Goal: Task Accomplishment & Management: Manage account settings

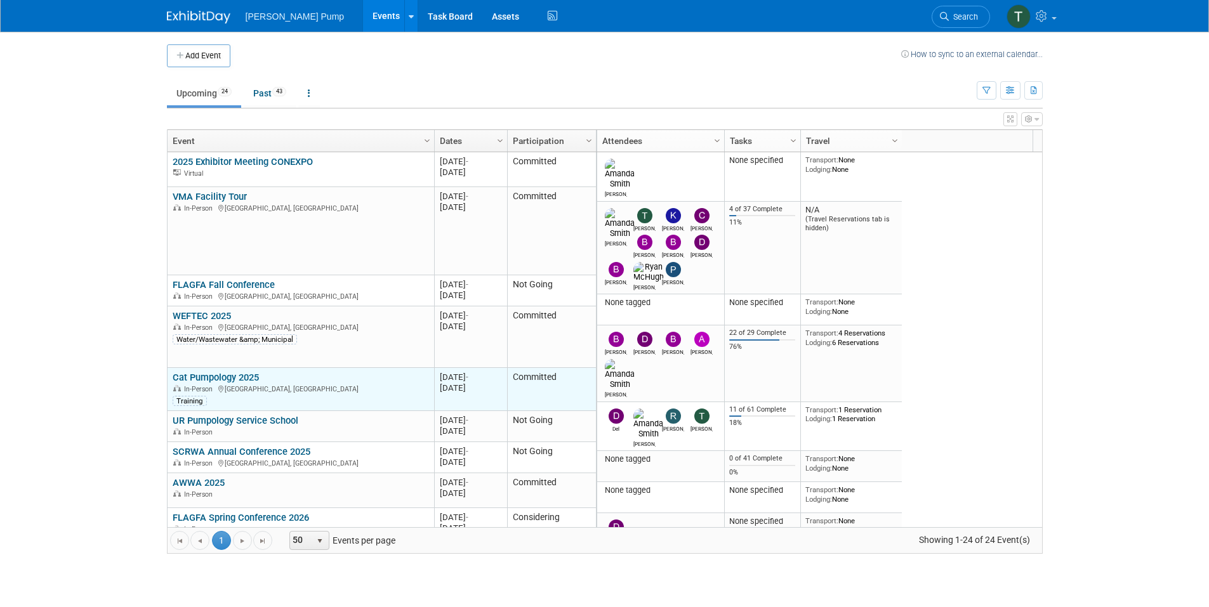
click at [239, 377] on link "Cat Pumpology 2025" at bounding box center [216, 377] width 86 height 11
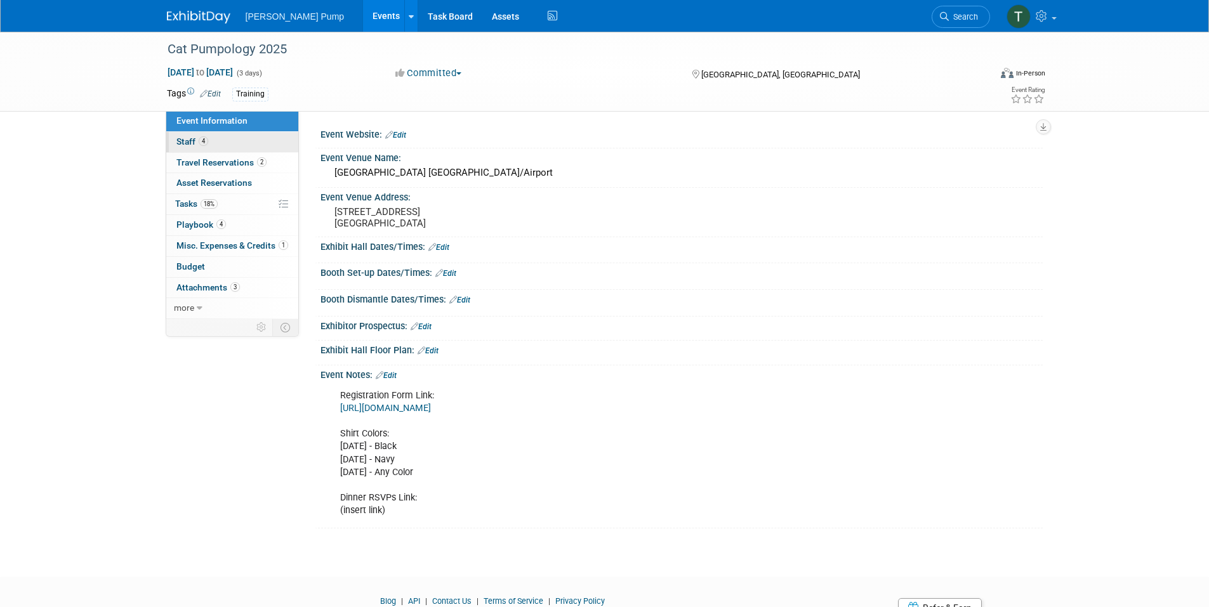
click at [192, 141] on span "Staff 4" at bounding box center [192, 141] width 32 height 10
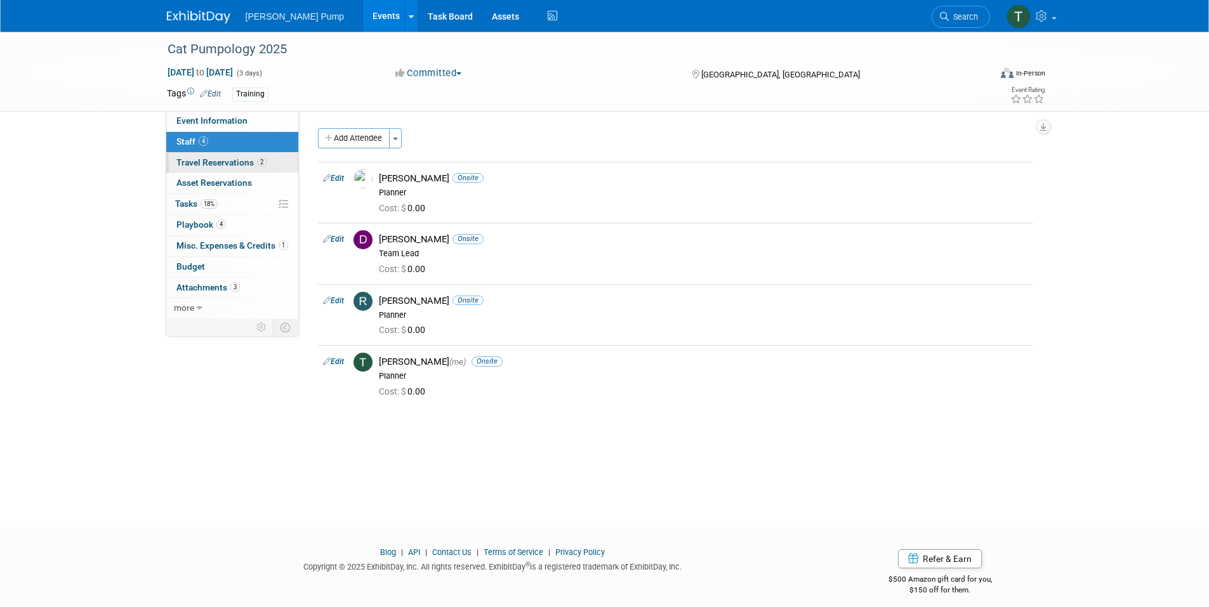
click at [192, 162] on span "Travel Reservations 2" at bounding box center [221, 162] width 90 height 10
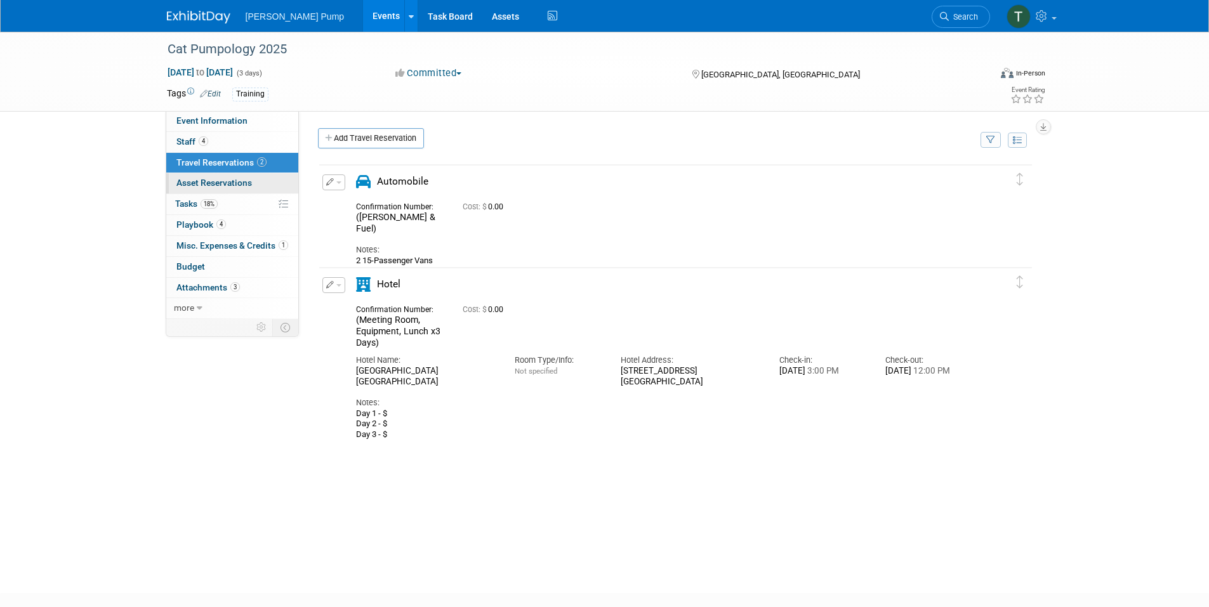
click at [208, 183] on span "Asset Reservations 0" at bounding box center [213, 183] width 75 height 10
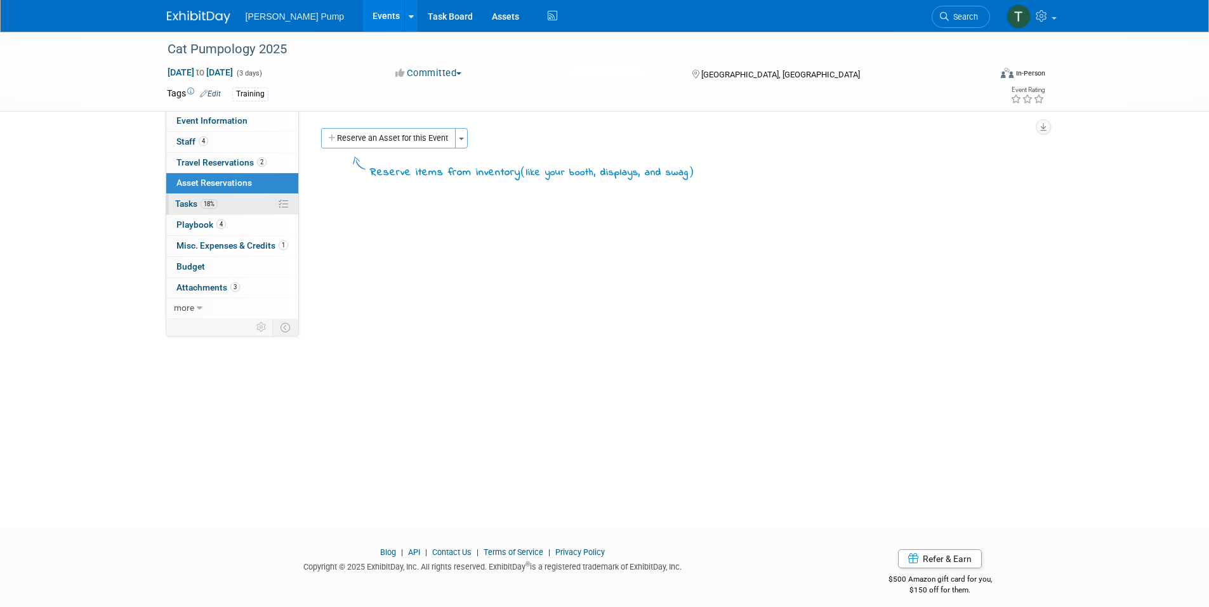
click at [197, 201] on span "Tasks 18%" at bounding box center [196, 204] width 43 height 10
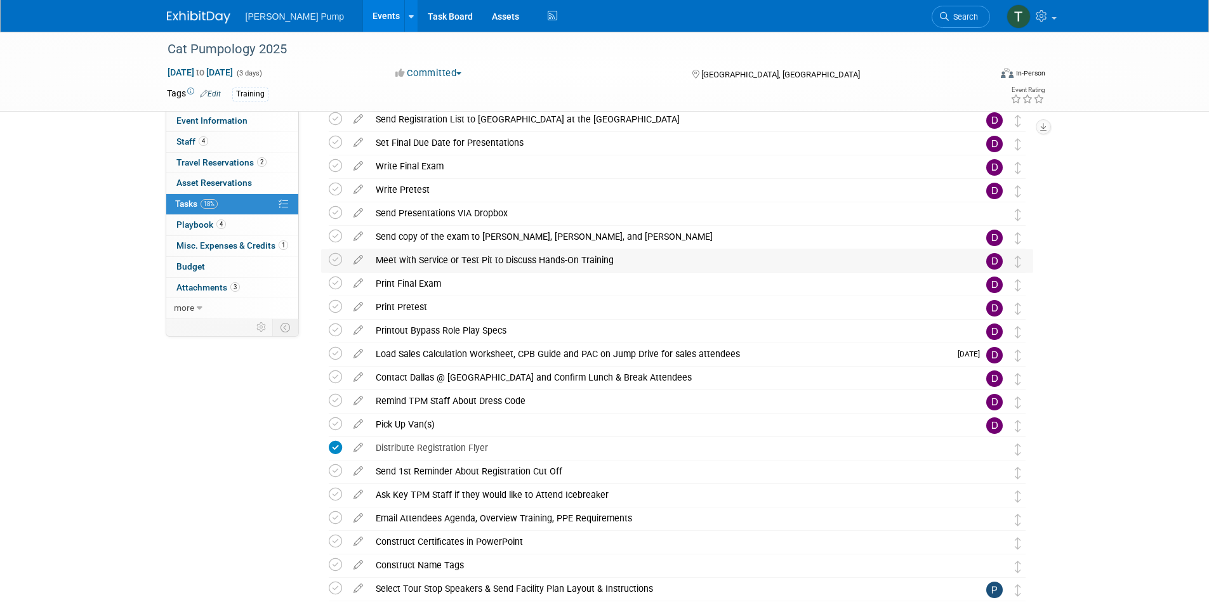
scroll to position [1067, 0]
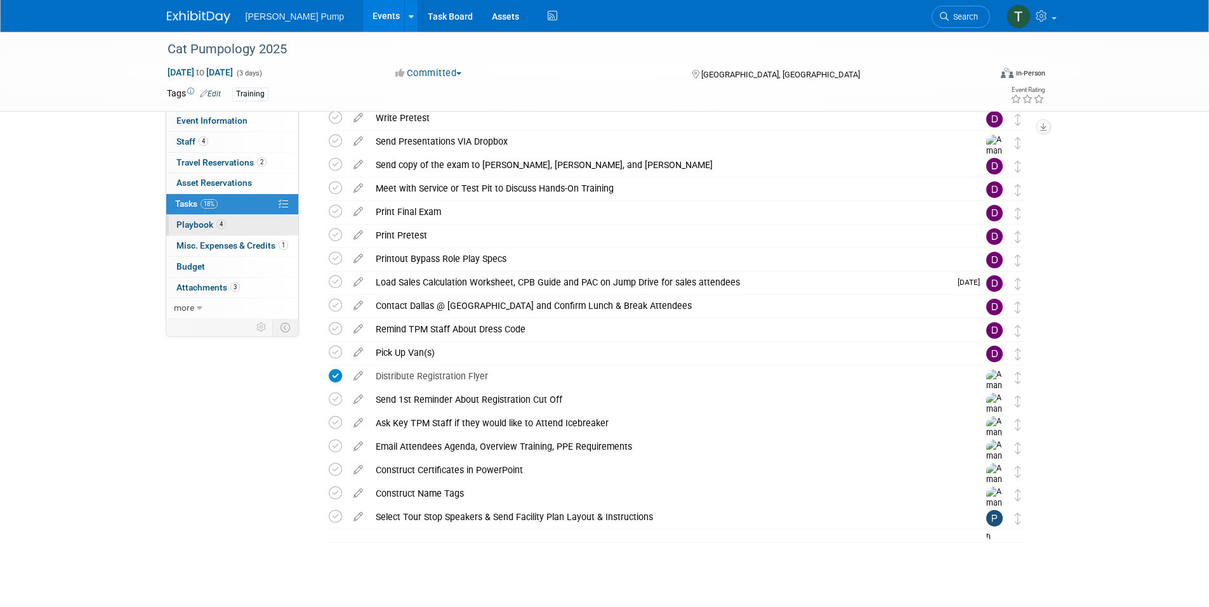
click at [190, 225] on span "Playbook 4" at bounding box center [200, 225] width 49 height 10
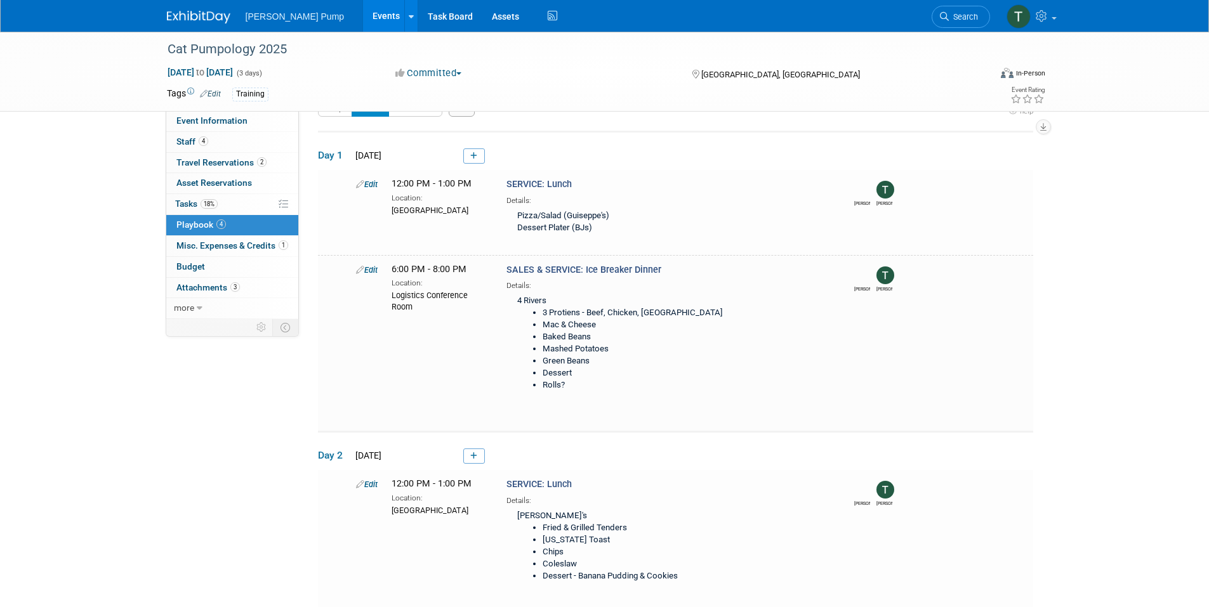
scroll to position [0, 0]
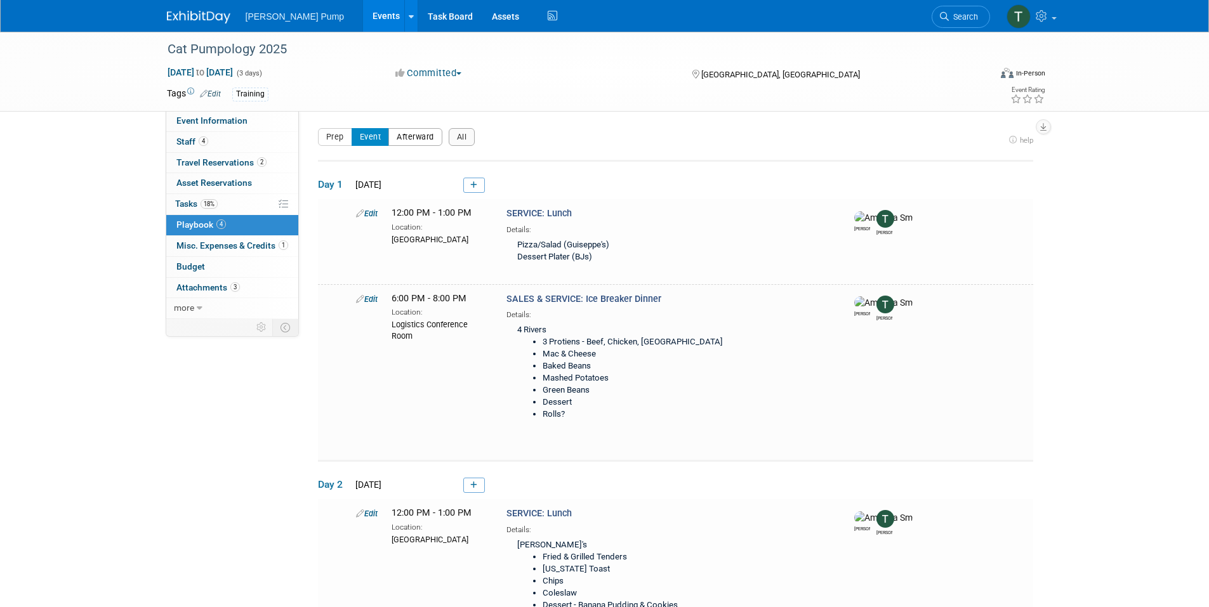
click at [419, 137] on button "Afterward" at bounding box center [415, 137] width 54 height 18
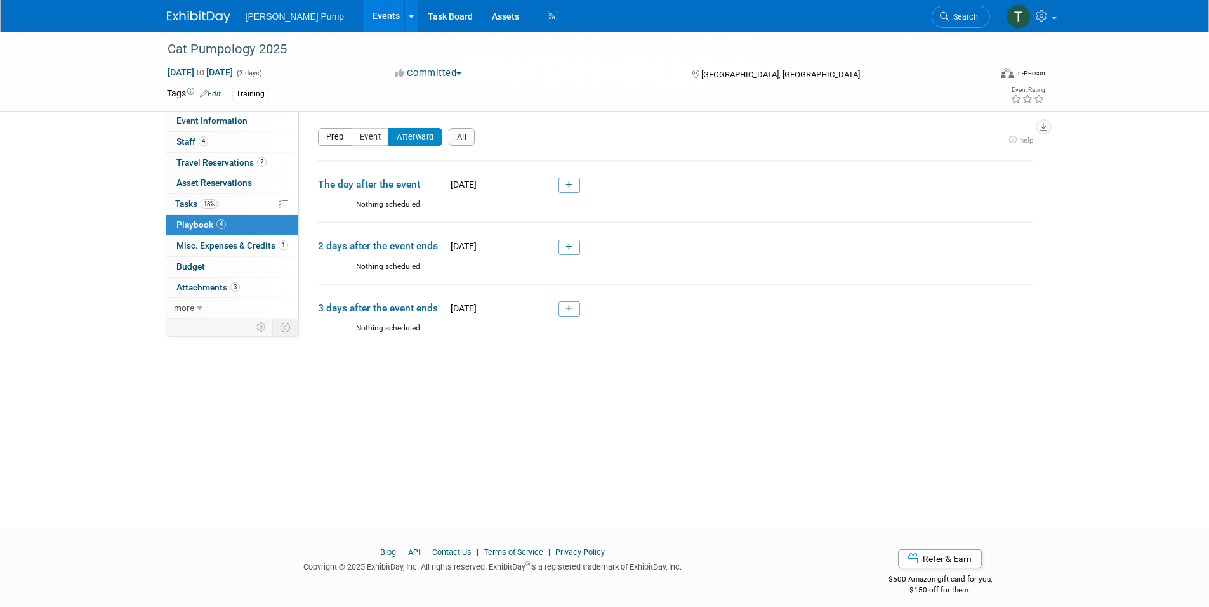
click at [334, 135] on button "Prep" at bounding box center [335, 137] width 34 height 18
click at [239, 244] on span "Misc. Expenses & Credits 1" at bounding box center [232, 245] width 112 height 10
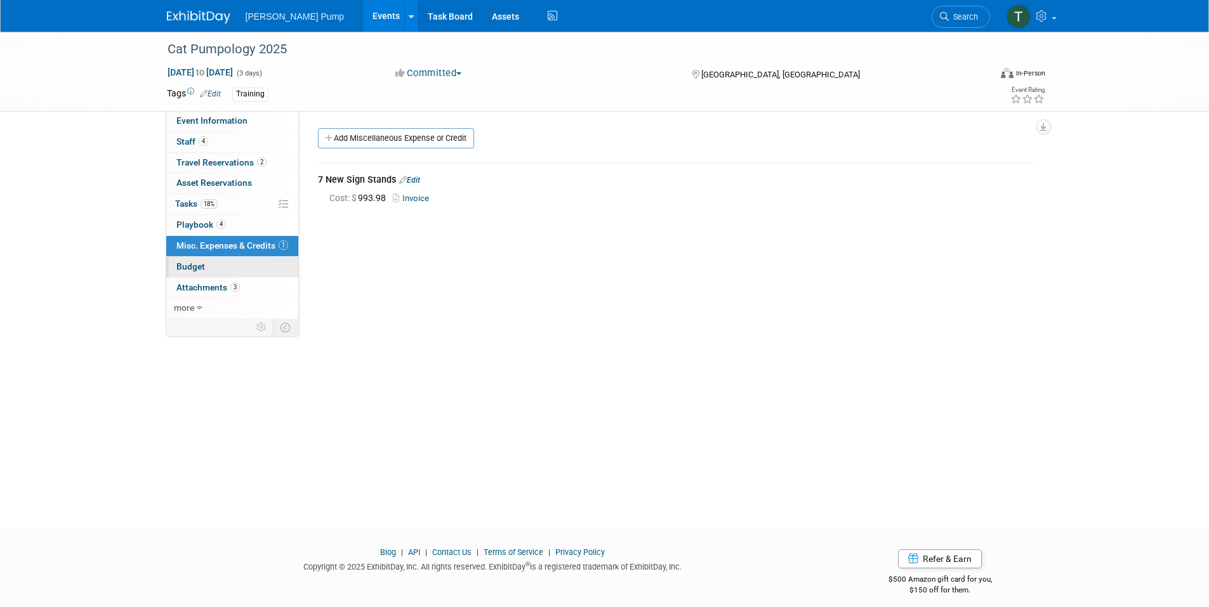
click at [206, 263] on link "Budget" at bounding box center [232, 267] width 132 height 20
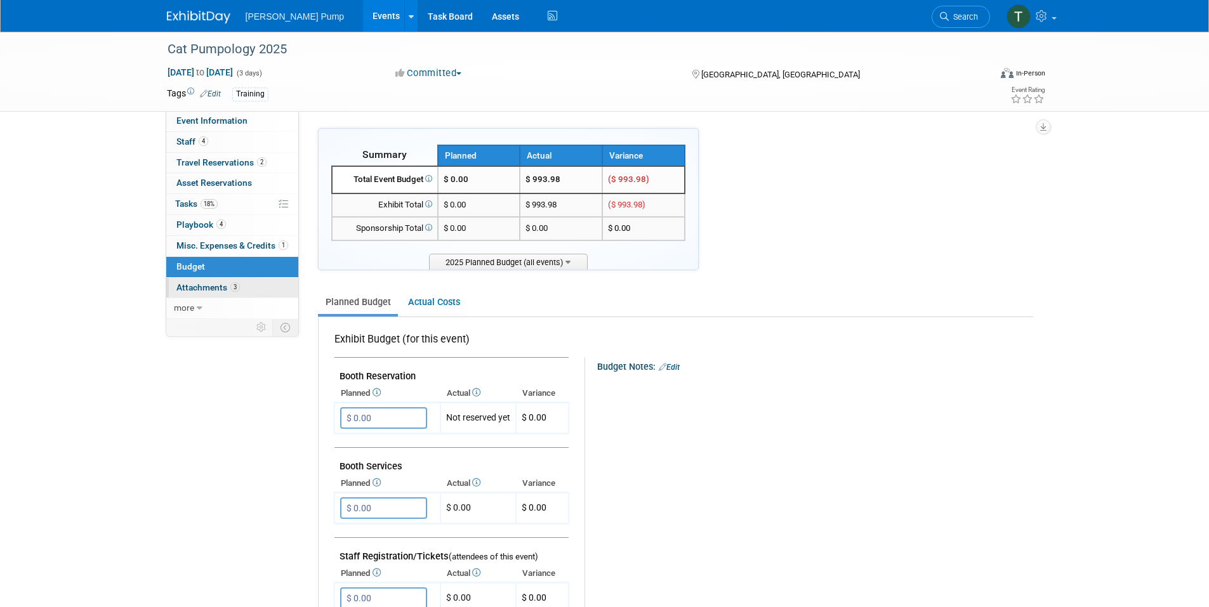
click at [206, 284] on span "Attachments 3" at bounding box center [207, 287] width 63 height 10
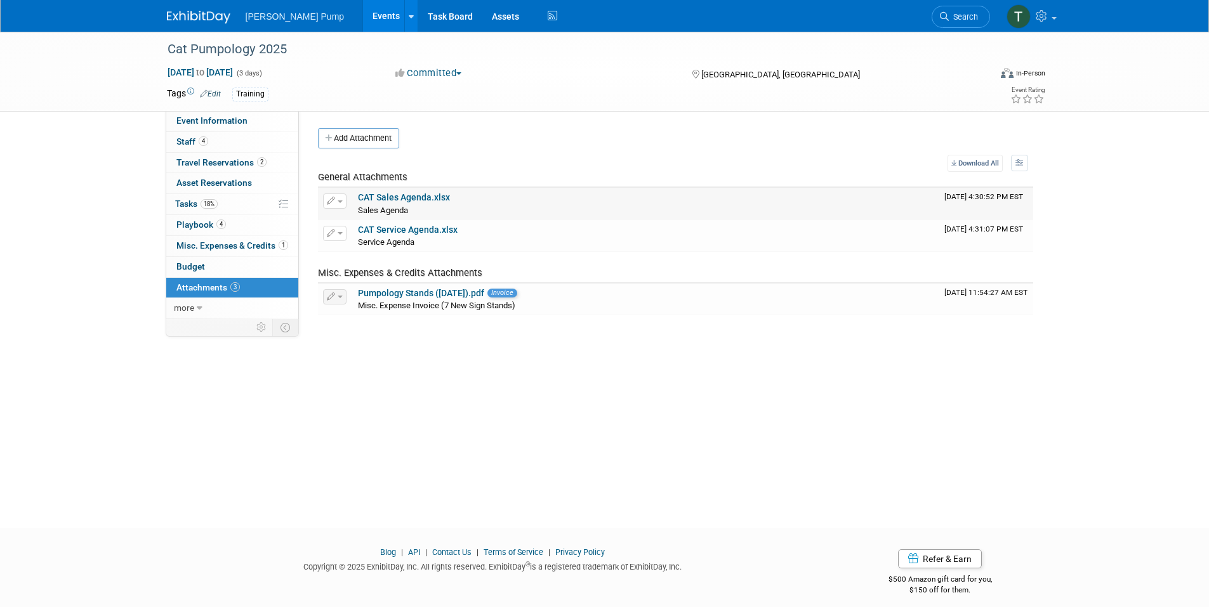
click at [406, 200] on link "CAT Sales Agenda.xlsx" at bounding box center [404, 197] width 92 height 10
click at [432, 230] on link "CAT Service Agenda.xlsx" at bounding box center [408, 230] width 100 height 10
click at [215, 305] on link "more" at bounding box center [232, 308] width 132 height 20
click at [363, 17] on link "Events" at bounding box center [386, 16] width 46 height 32
